Goal: Task Accomplishment & Management: Complete application form

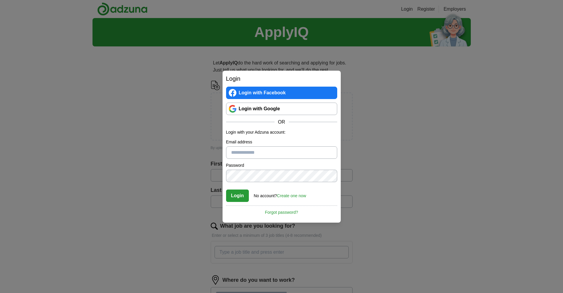
click at [280, 112] on link "Login with Google" at bounding box center [281, 109] width 111 height 12
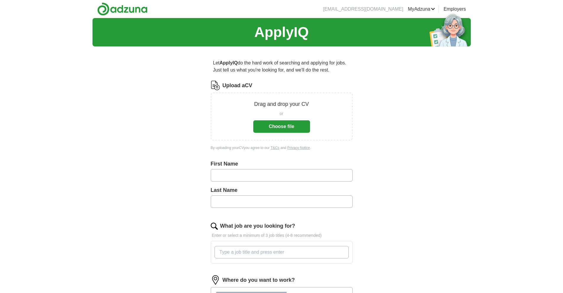
click at [271, 127] on button "Choose file" at bounding box center [281, 126] width 57 height 12
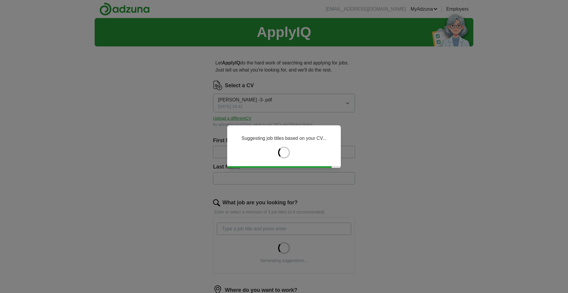
type input "********"
type input "******"
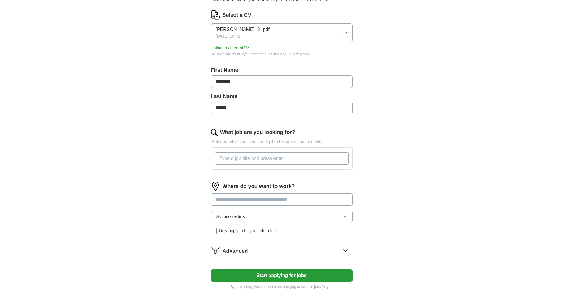
scroll to position [89, 0]
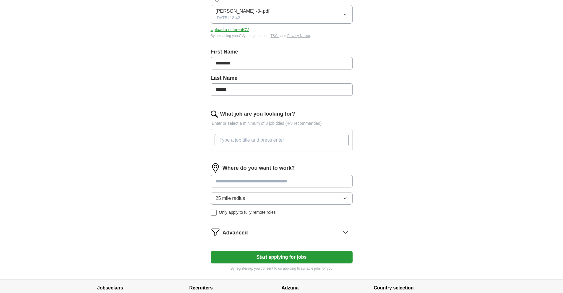
click at [268, 187] on div "Where do you want to work? 25 mile radius Only apply to fully remote roles" at bounding box center [282, 191] width 142 height 57
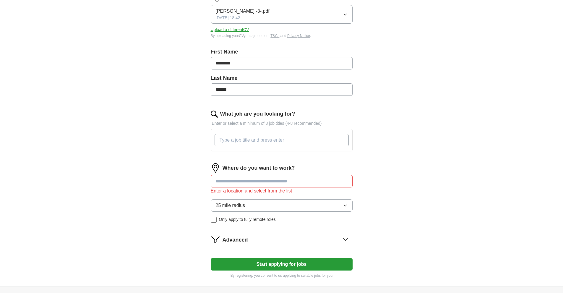
click at [284, 197] on div "Where do you want to work? Enter a location and select from the list 25 mile ra…" at bounding box center [282, 195] width 142 height 64
click at [281, 182] on input at bounding box center [282, 181] width 142 height 12
type input "*"
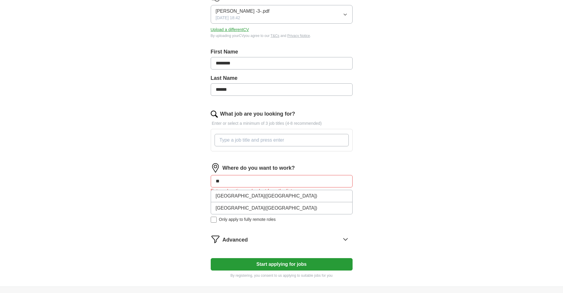
type input "*"
type input "**********"
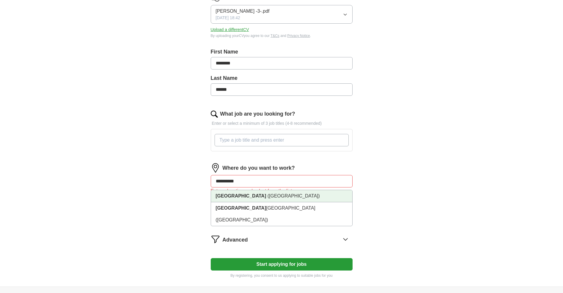
click at [273, 194] on span "([GEOGRAPHIC_DATA])" at bounding box center [294, 195] width 52 height 5
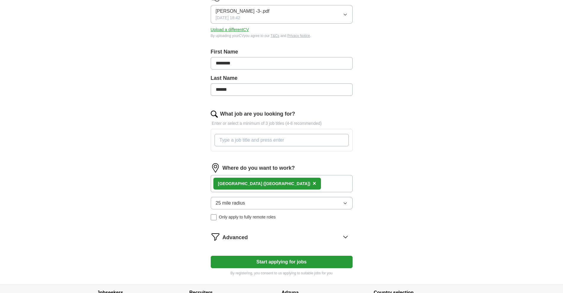
click at [305, 233] on div "Advanced" at bounding box center [288, 236] width 130 height 9
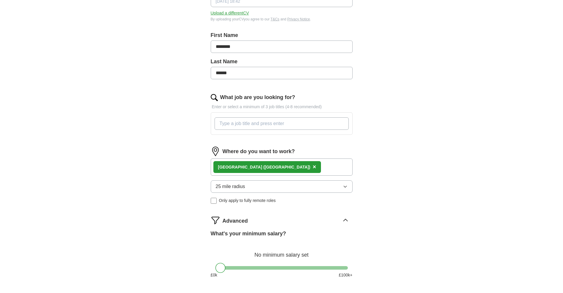
scroll to position [118, 0]
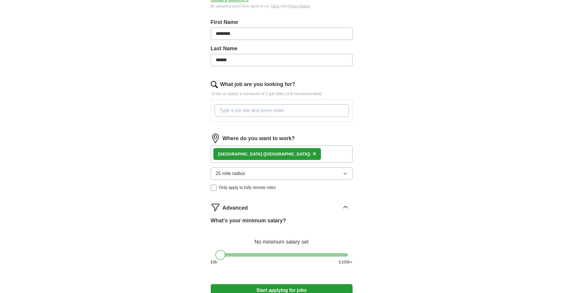
click at [260, 105] on input "What job are you looking for?" at bounding box center [282, 110] width 134 height 12
type input "software developer"
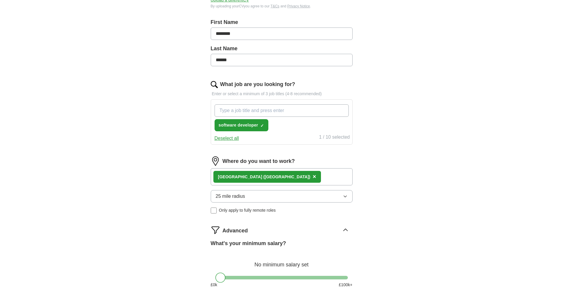
click at [293, 109] on input "What job are you looking for?" at bounding box center [282, 110] width 134 height 12
type input "software engineer"
type input "web developer"
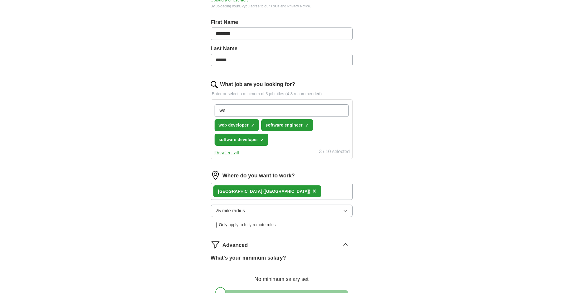
type input "w"
type input "web designer"
type input "junior software developer"
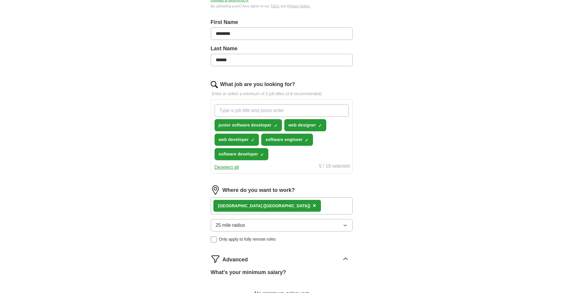
type input "j"
type input "d"
type input "frontend developer"
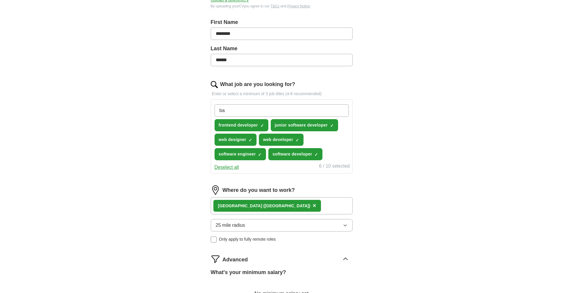
type input "b"
click at [275, 104] on div "frontend developer ✓ × junior software developer ✓ × web designer ✓ × web devel…" at bounding box center [281, 132] width 137 height 61
click at [275, 107] on input "What job are you looking for?" at bounding box center [282, 110] width 134 height 12
type input "data analyst"
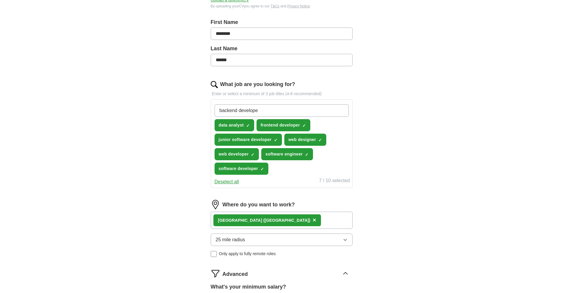
type input "backend developer"
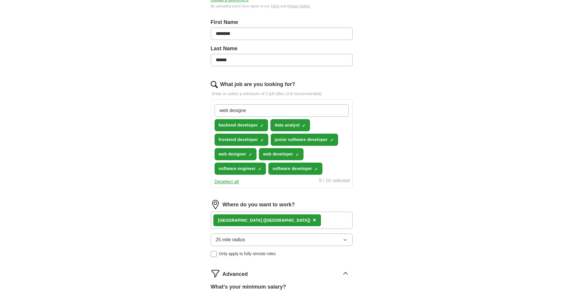
type input "web designer"
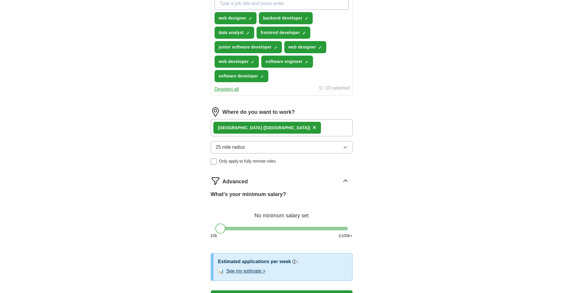
scroll to position [317, 0]
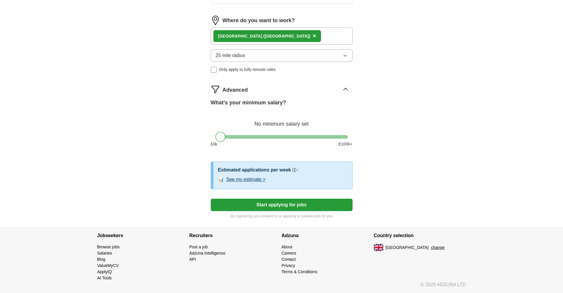
click at [287, 205] on button "Start applying for jobs" at bounding box center [282, 205] width 142 height 12
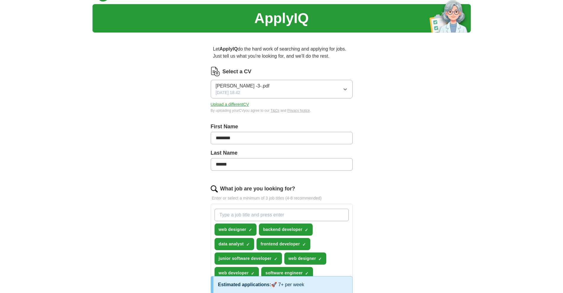
scroll to position [0, 0]
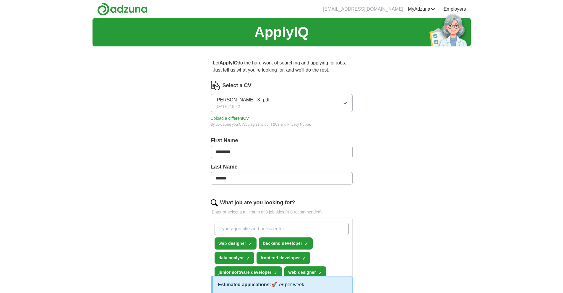
select select "**"
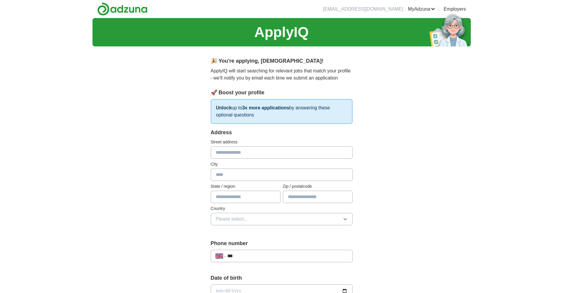
click at [243, 152] on input "text" at bounding box center [282, 152] width 142 height 12
type input "**********"
type input "*******"
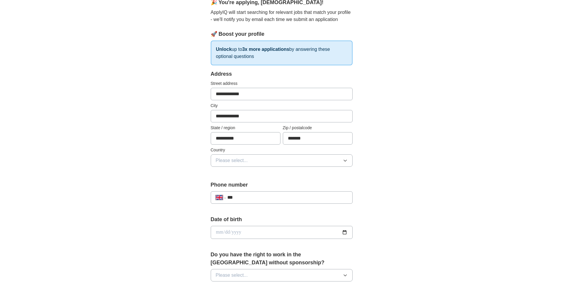
scroll to position [59, 0]
click at [274, 157] on button "Please select..." at bounding box center [282, 160] width 142 height 12
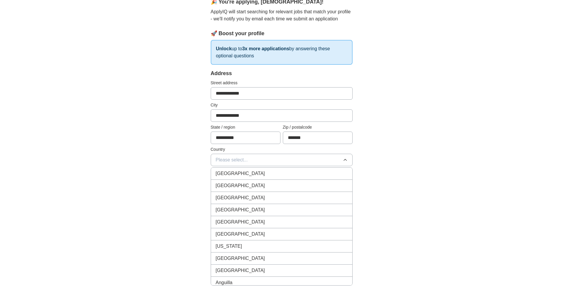
click at [261, 175] on div "[GEOGRAPHIC_DATA]" at bounding box center [282, 173] width 132 height 7
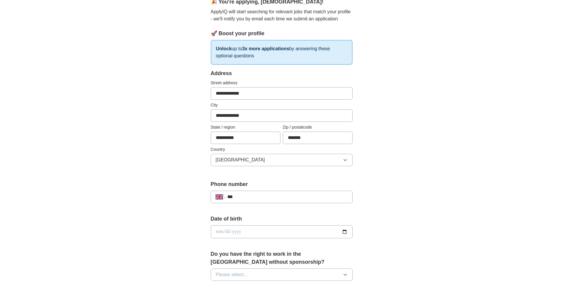
click at [252, 198] on input "***" at bounding box center [287, 196] width 120 height 7
type input "**********"
click at [276, 229] on input "date" at bounding box center [282, 231] width 142 height 13
click at [348, 231] on input "date" at bounding box center [282, 231] width 142 height 13
click at [345, 231] on input "date" at bounding box center [282, 231] width 142 height 13
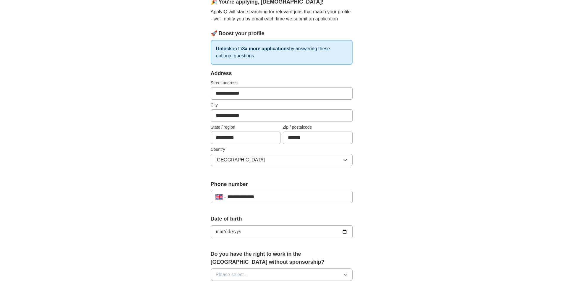
type input "**********"
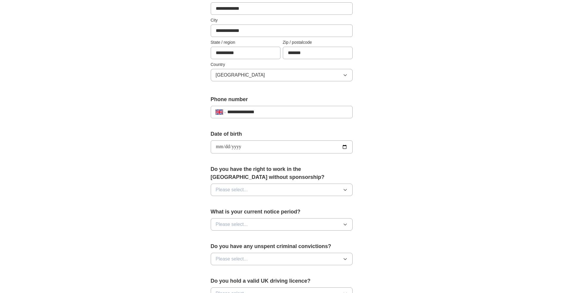
scroll to position [148, 0]
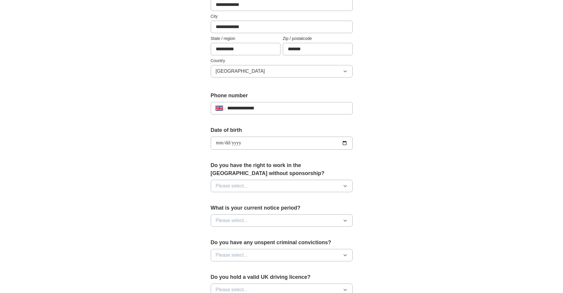
click at [269, 190] on button "Please select..." at bounding box center [282, 186] width 142 height 12
click at [245, 198] on div "Yes" at bounding box center [282, 199] width 132 height 7
click at [234, 219] on span "Please select..." at bounding box center [232, 220] width 32 height 7
click at [232, 233] on div "None" at bounding box center [282, 234] width 132 height 7
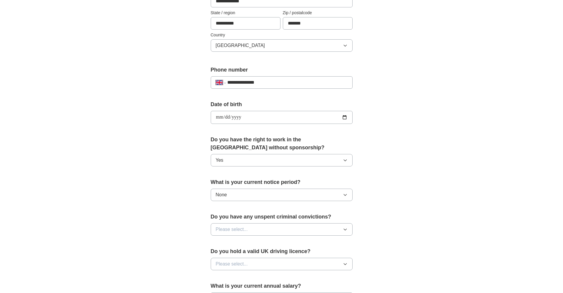
scroll to position [177, 0]
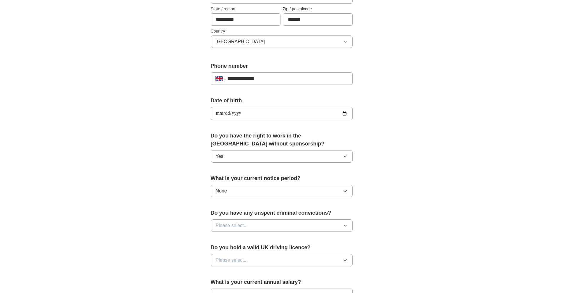
click at [250, 223] on button "Please select..." at bounding box center [282, 225] width 142 height 12
click at [245, 239] on div "Yes" at bounding box center [282, 239] width 132 height 7
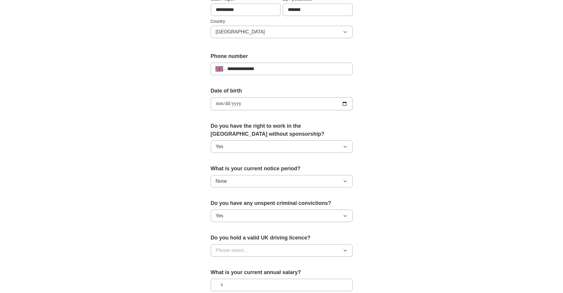
scroll to position [207, 0]
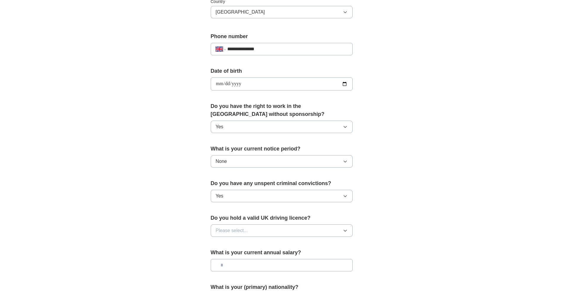
click at [256, 194] on button "Yes" at bounding box center [282, 196] width 142 height 12
click at [246, 219] on li "No" at bounding box center [281, 223] width 141 height 12
drag, startPoint x: 334, startPoint y: 184, endPoint x: 203, endPoint y: 185, distance: 130.7
click at [203, 185] on div "**********" at bounding box center [281, 92] width 189 height 497
copy label "Do you have any unspent criminal convictions?"
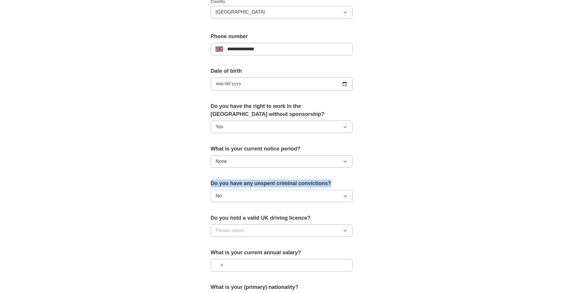
click at [287, 230] on button "Please select..." at bounding box center [282, 230] width 142 height 12
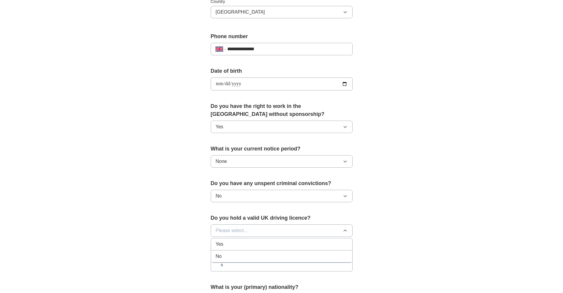
click at [291, 257] on div "No" at bounding box center [282, 256] width 132 height 7
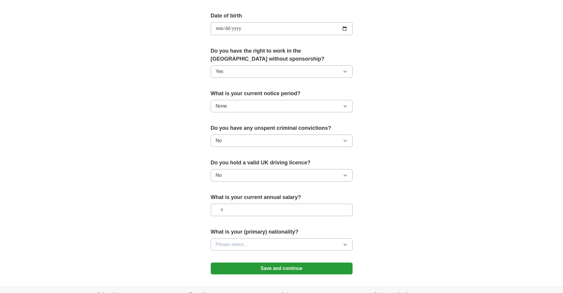
scroll to position [266, 0]
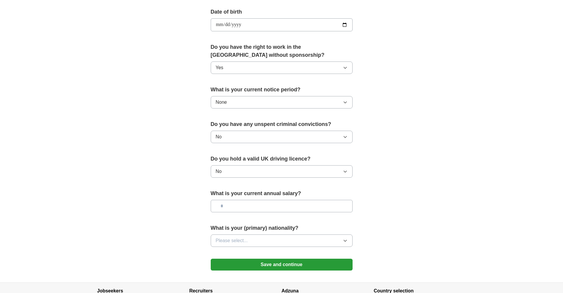
click at [292, 240] on button "Please select..." at bounding box center [282, 240] width 142 height 12
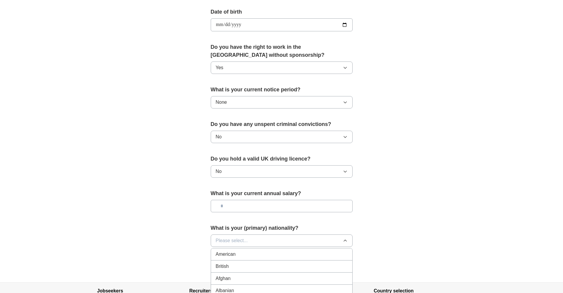
click at [307, 203] on input "text" at bounding box center [282, 206] width 142 height 12
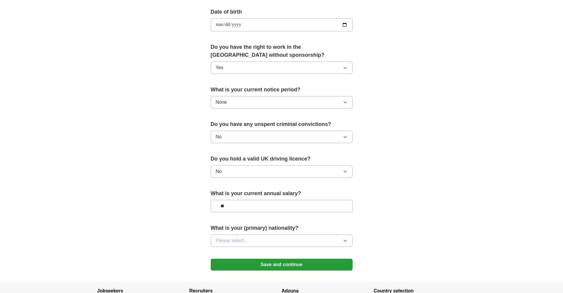
type input "**"
click at [301, 241] on button "Please select..." at bounding box center [282, 240] width 142 height 12
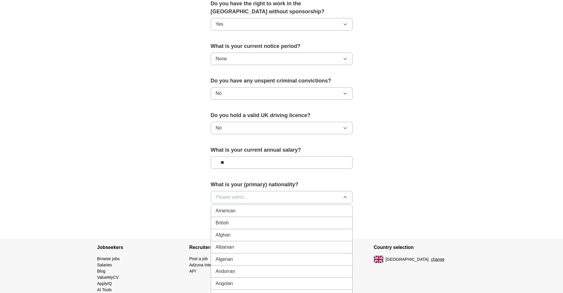
scroll to position [325, 0]
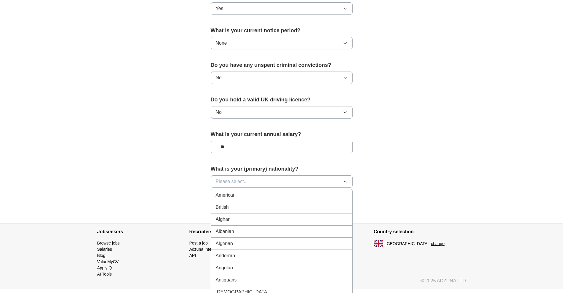
click at [281, 208] on div "British" at bounding box center [282, 207] width 132 height 7
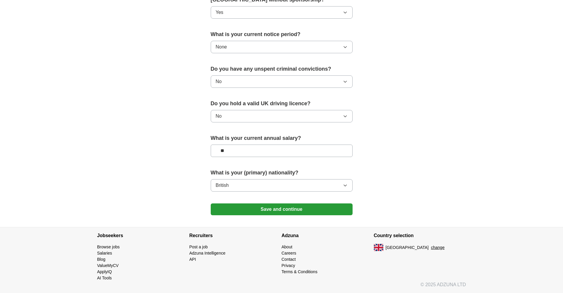
scroll to position [321, 0]
click at [304, 210] on button "Save and continue" at bounding box center [282, 209] width 142 height 12
